Goal: Information Seeking & Learning: Learn about a topic

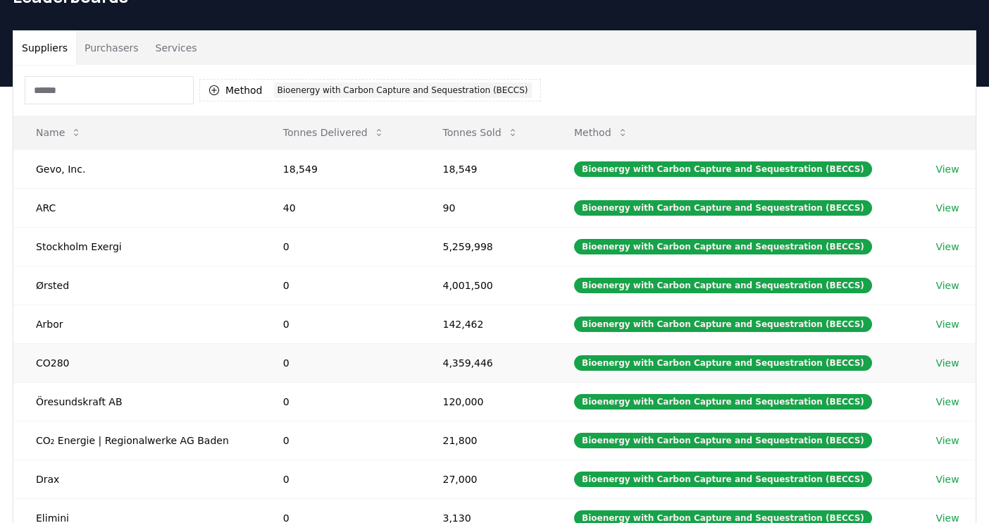
scroll to position [78, 0]
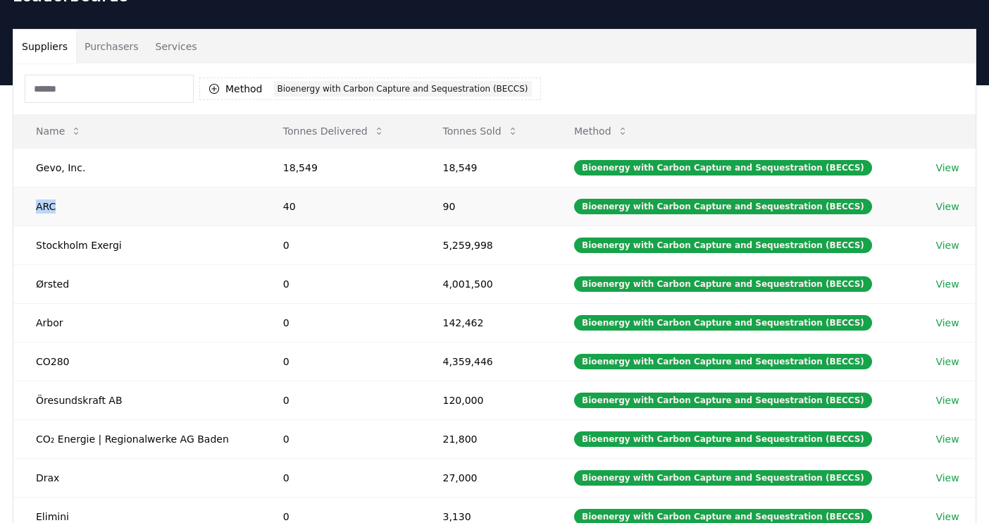
drag, startPoint x: 63, startPoint y: 202, endPoint x: 32, endPoint y: 203, distance: 30.3
click at [32, 203] on td "ARC" at bounding box center [136, 206] width 247 height 39
copy td "ARC"
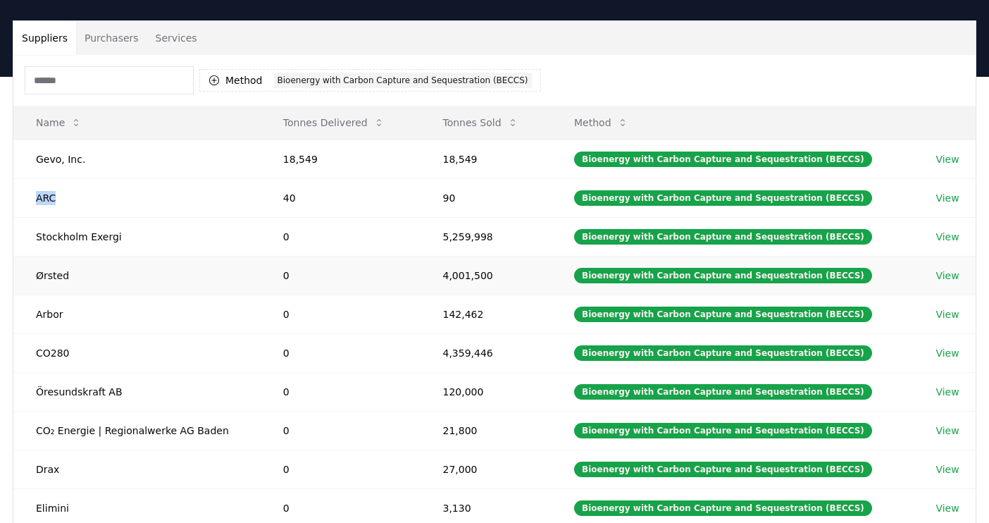
scroll to position [75, 0]
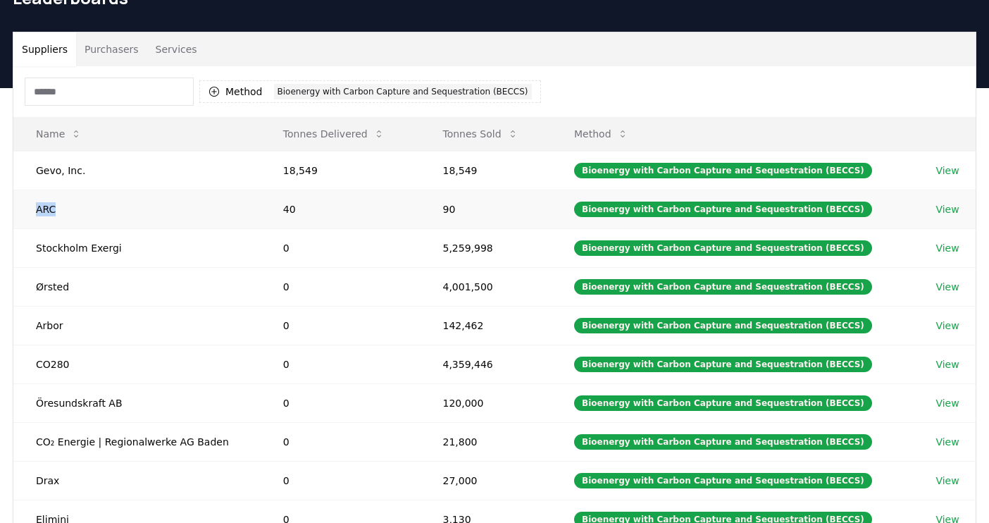
click at [39, 209] on td "ARC" at bounding box center [136, 209] width 247 height 39
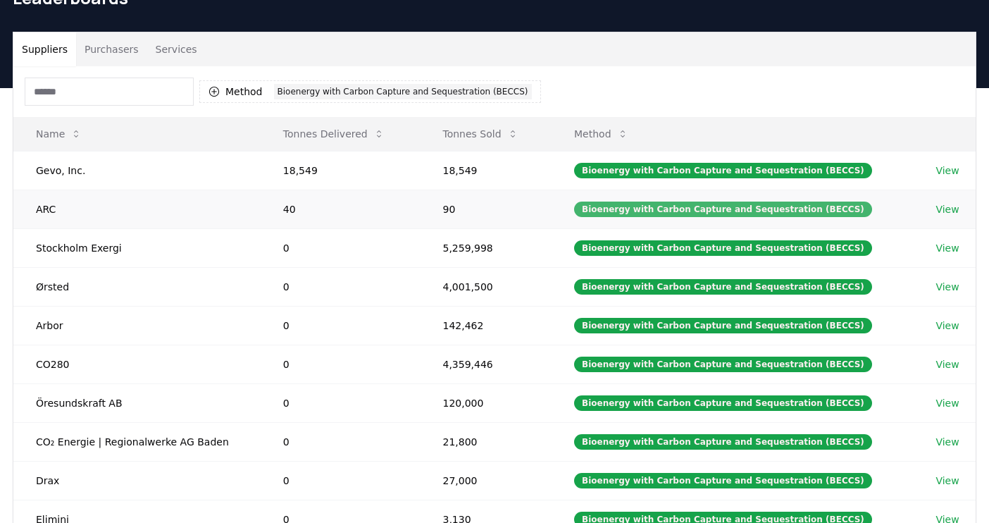
click at [660, 215] on div "Bioenergy with Carbon Capture and Sequestration (BECCS)" at bounding box center [723, 210] width 298 height 16
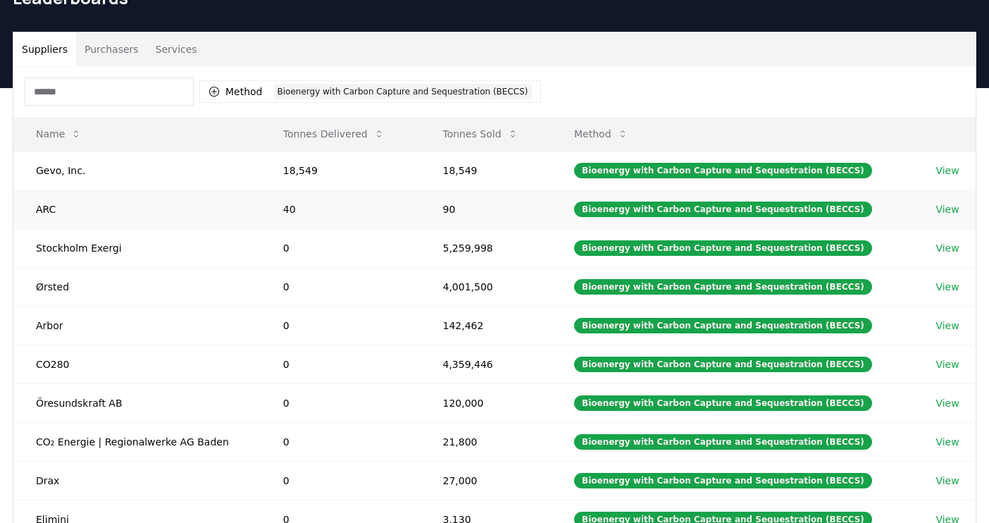
click at [946, 210] on link "View" at bounding box center [947, 209] width 23 height 14
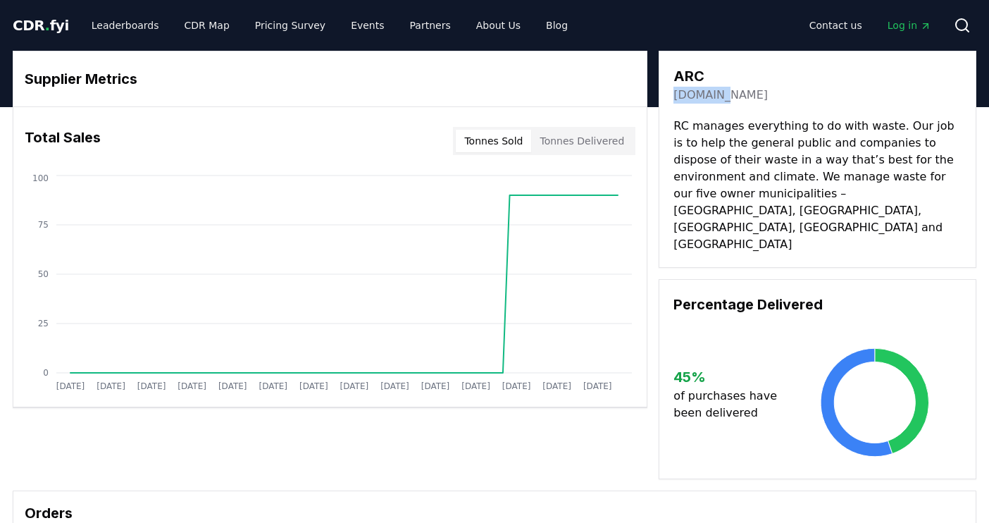
drag, startPoint x: 718, startPoint y: 97, endPoint x: 675, endPoint y: 97, distance: 43.0
click at [675, 97] on div "ARC [DOMAIN_NAME]" at bounding box center [818, 85] width 288 height 38
copy link "[DOMAIN_NAME]"
